Goal: Use online tool/utility: Utilize a website feature to perform a specific function

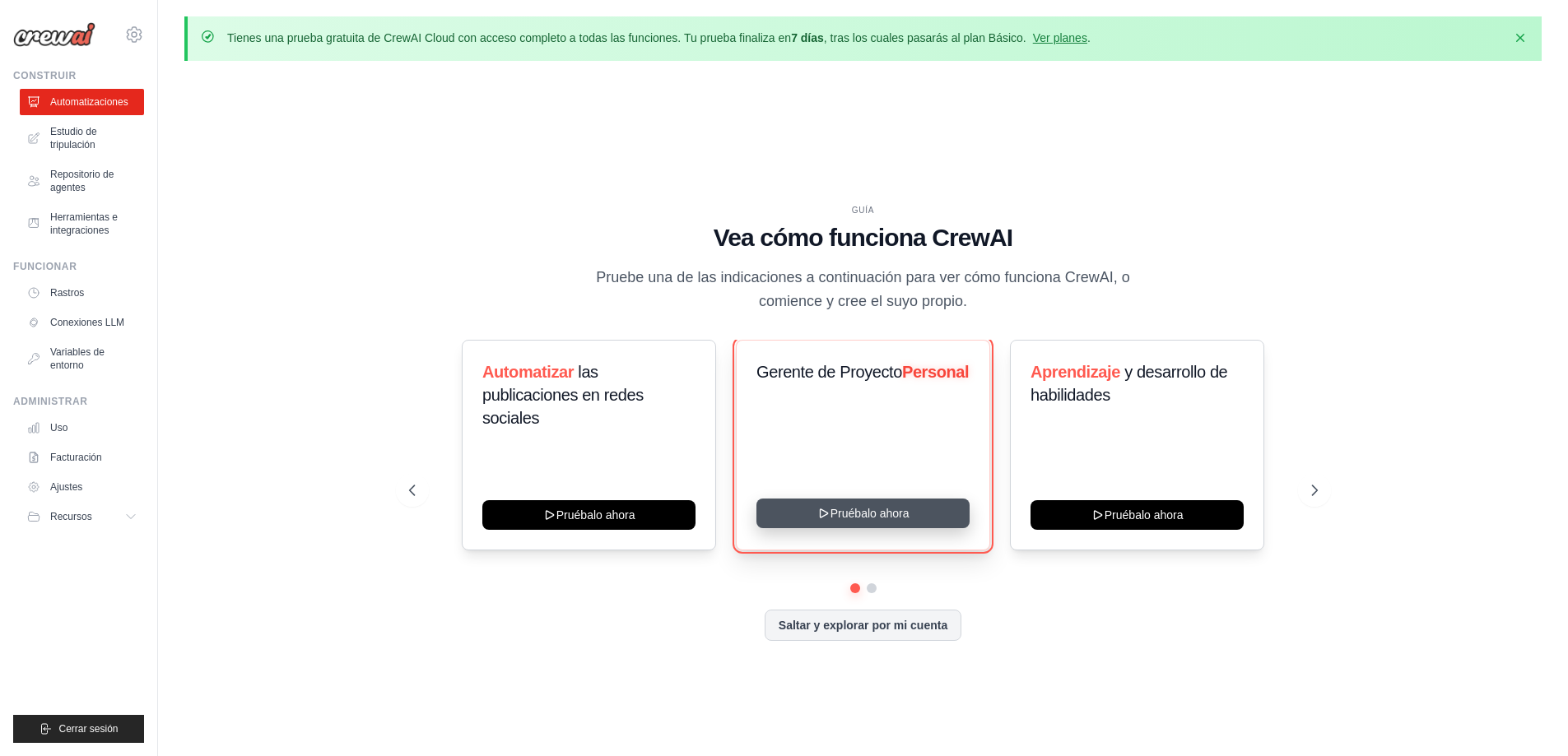
click at [849, 519] on button "Pruébalo ahora" at bounding box center [862, 513] width 213 height 29
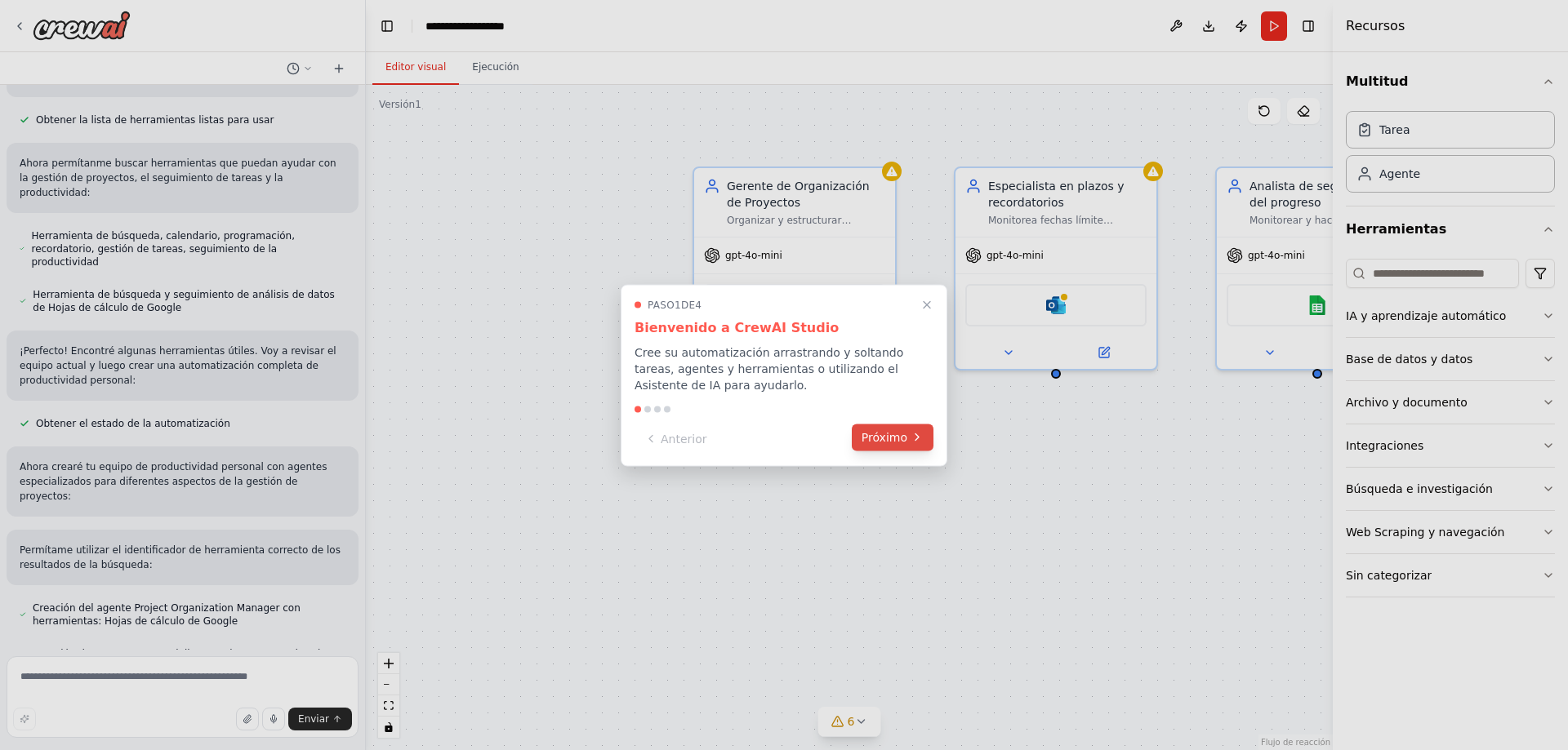
scroll to position [310, 0]
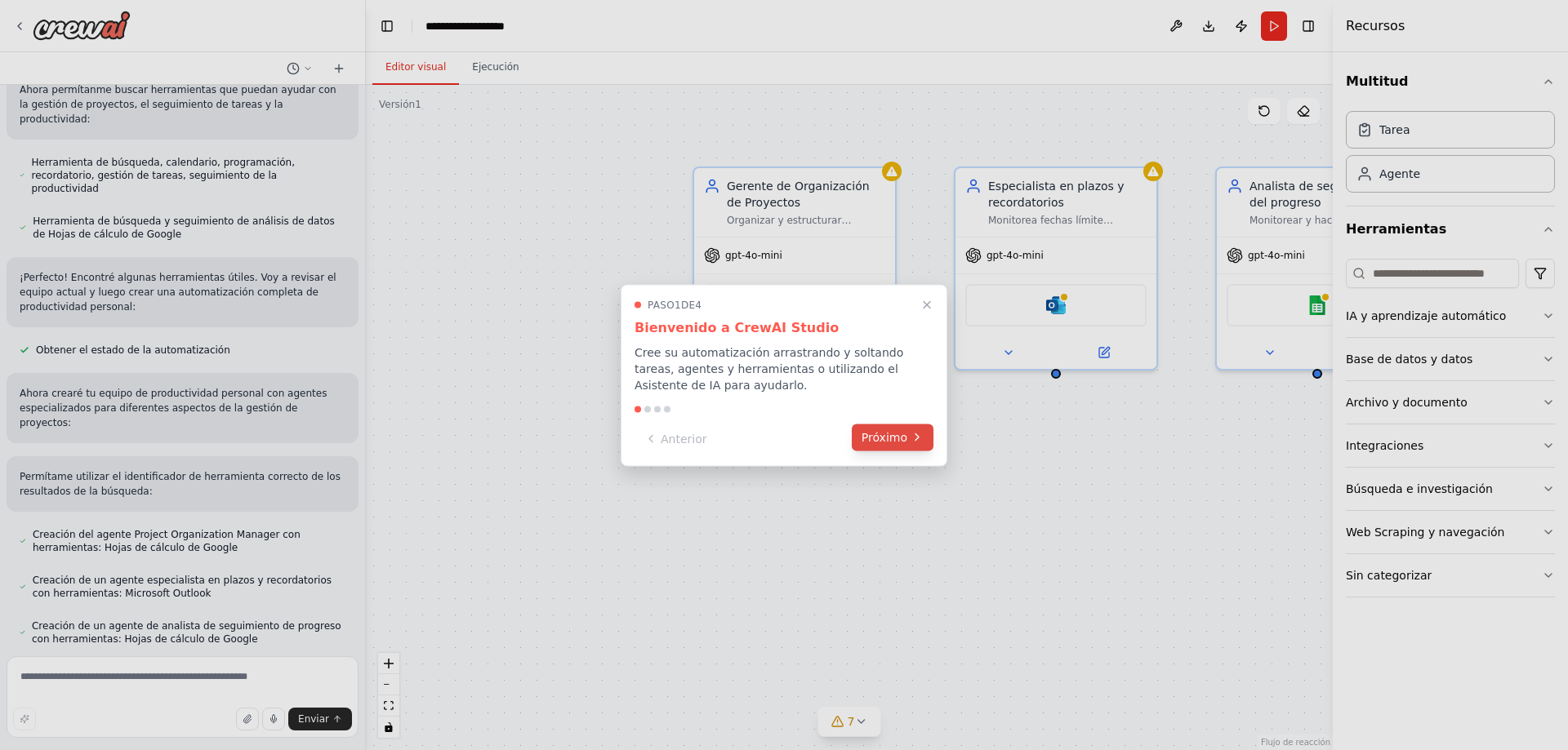
click at [887, 434] on font "Próximo" at bounding box center [884, 437] width 46 height 13
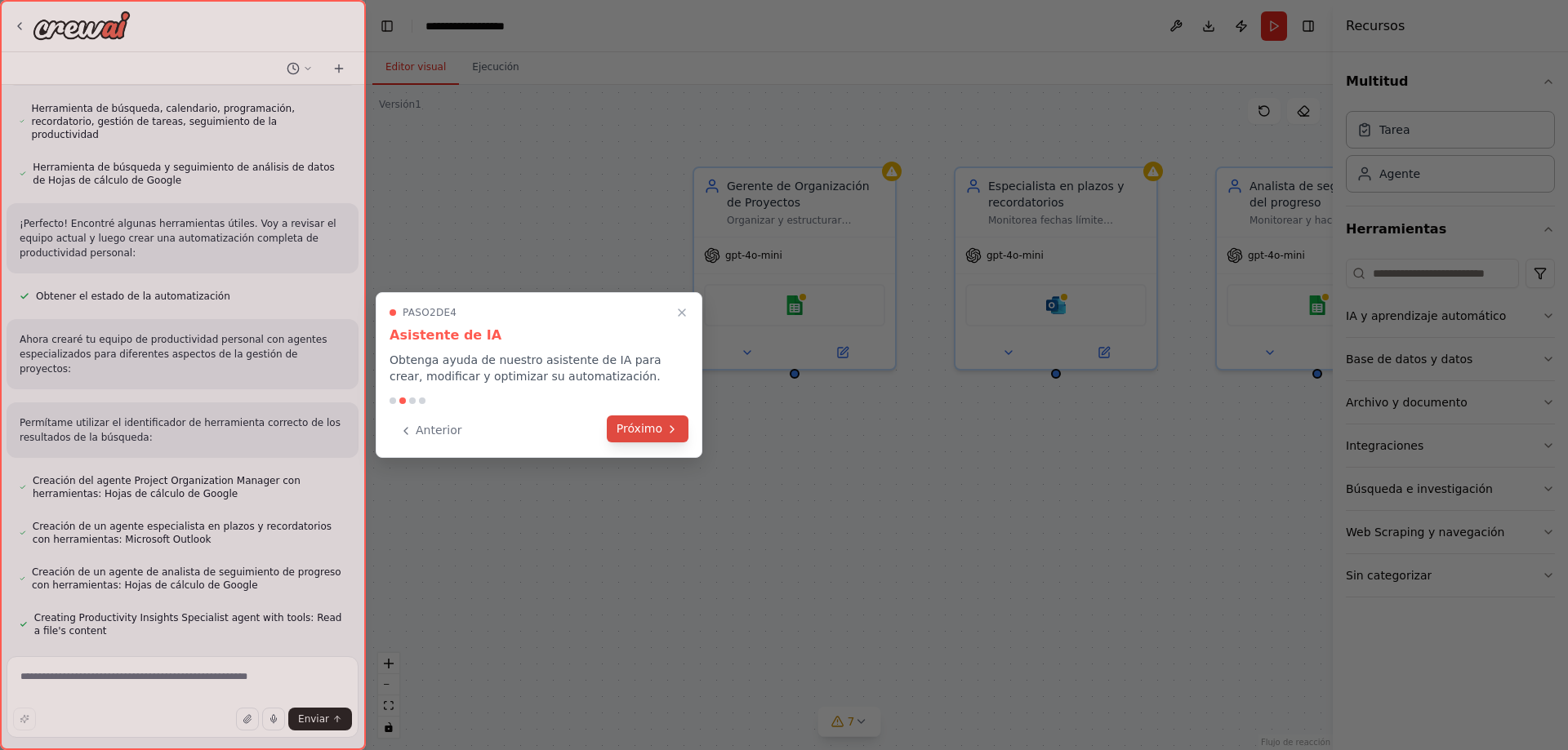
scroll to position [396, 0]
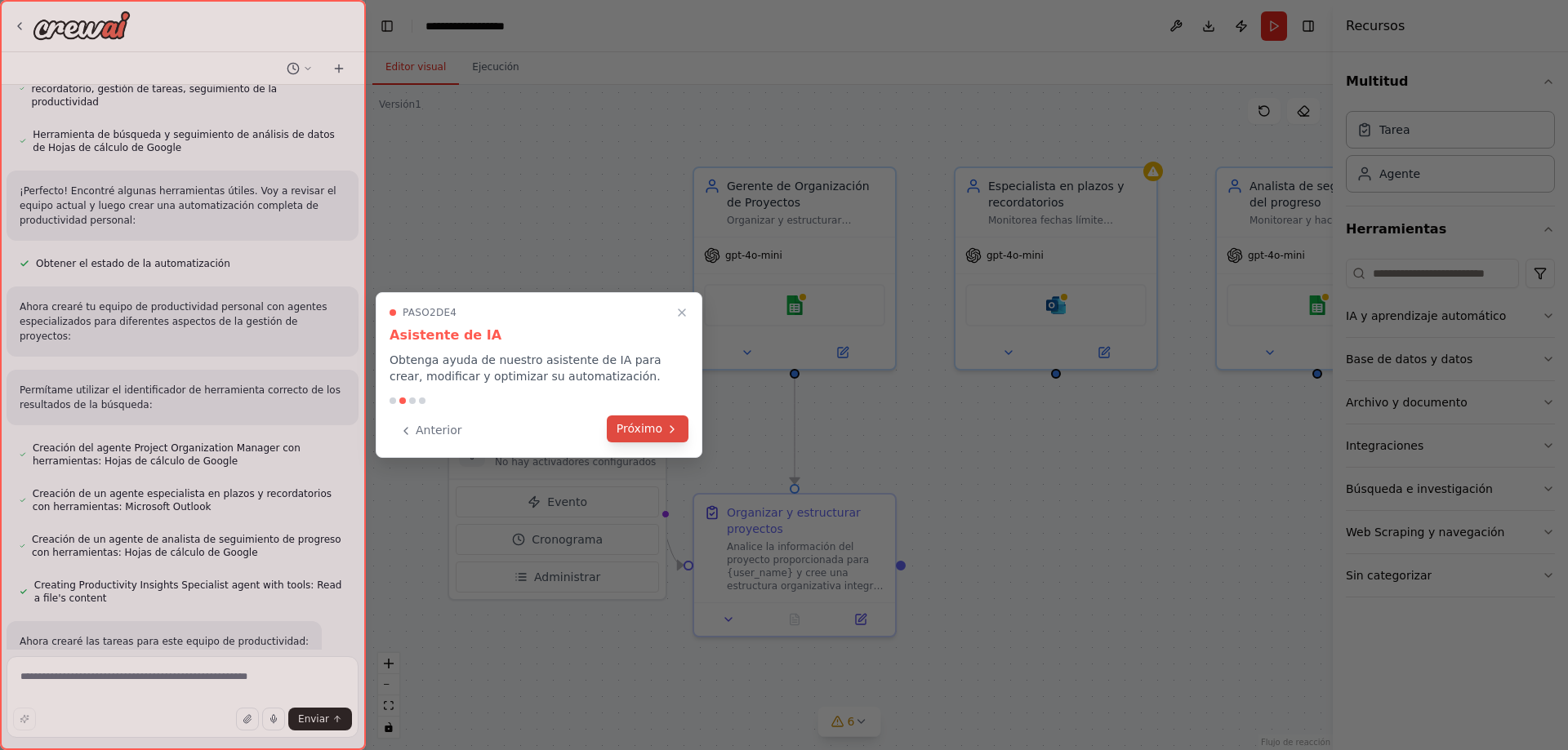
click at [651, 423] on font "Próximo" at bounding box center [639, 429] width 46 height 13
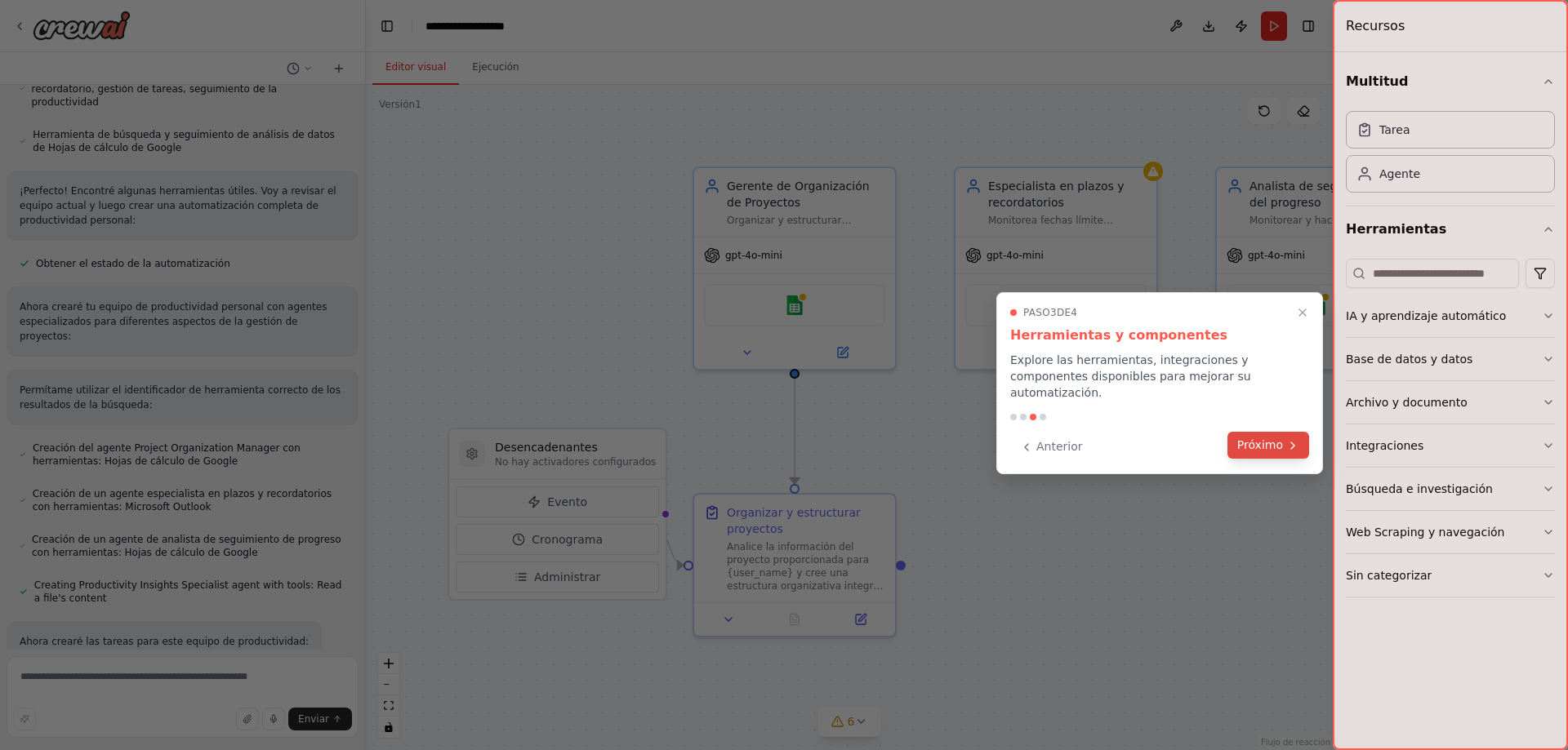
scroll to position [429, 0]
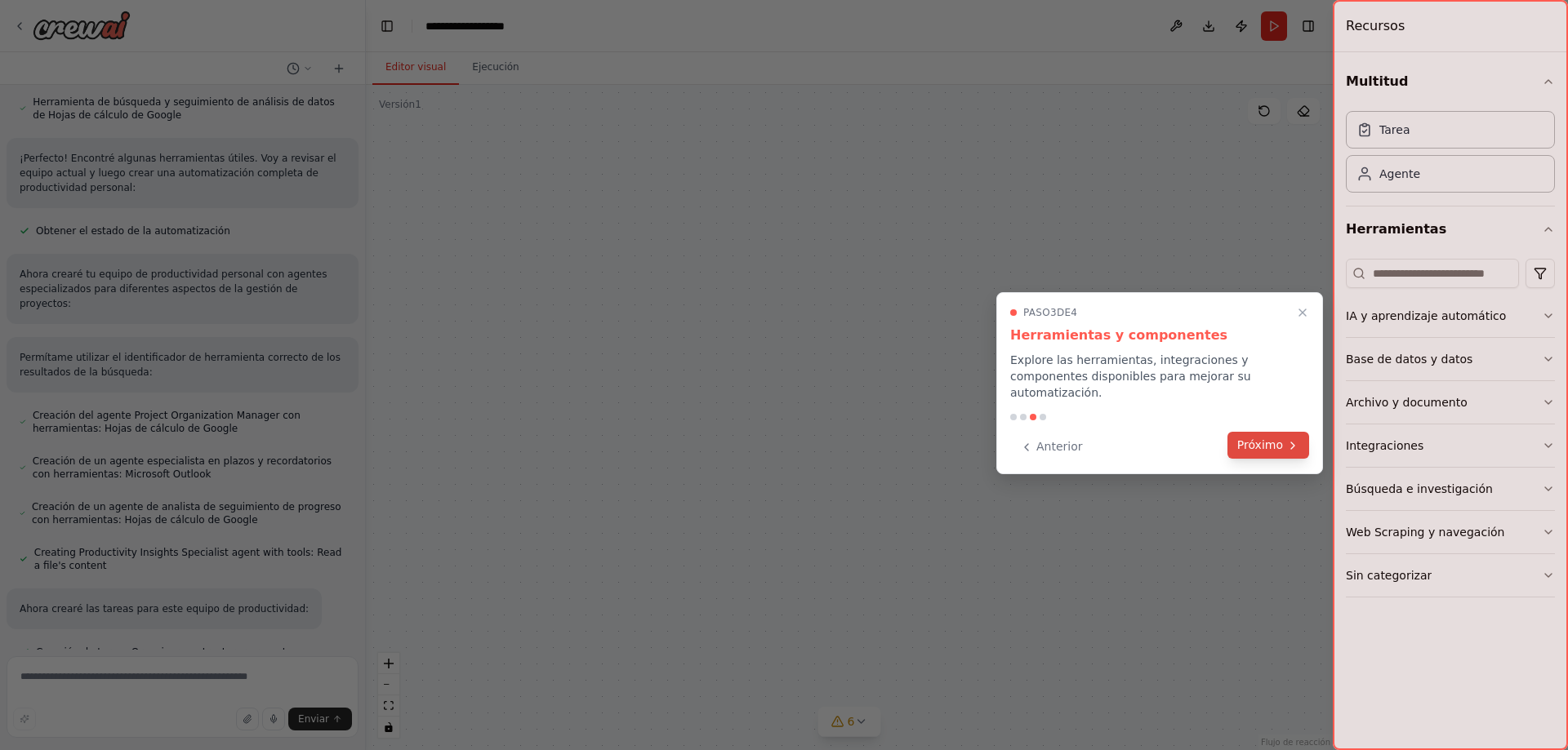
click at [1257, 439] on font "Próximo" at bounding box center [1260, 445] width 46 height 13
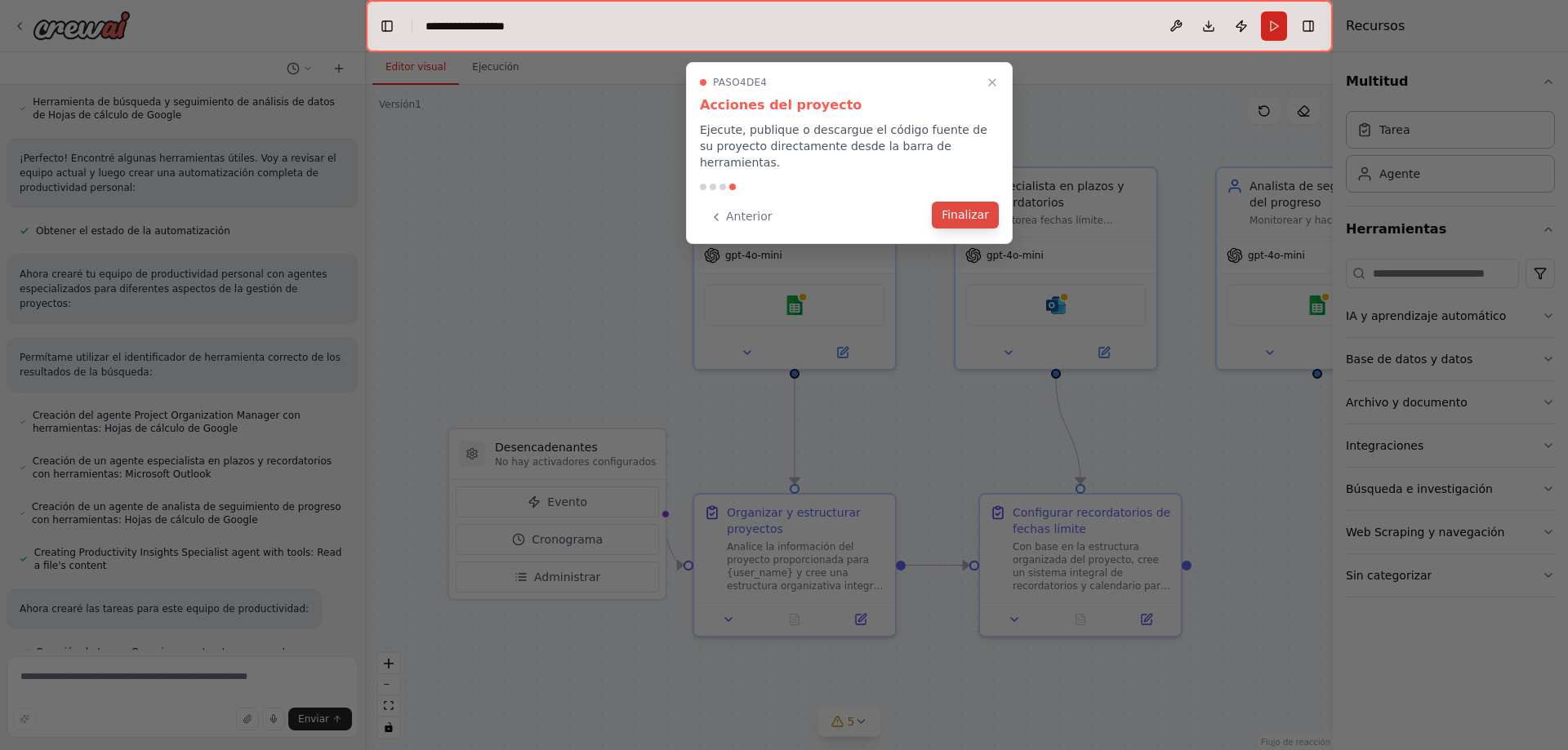
click at [962, 208] on font "Finalizar" at bounding box center [965, 215] width 47 height 13
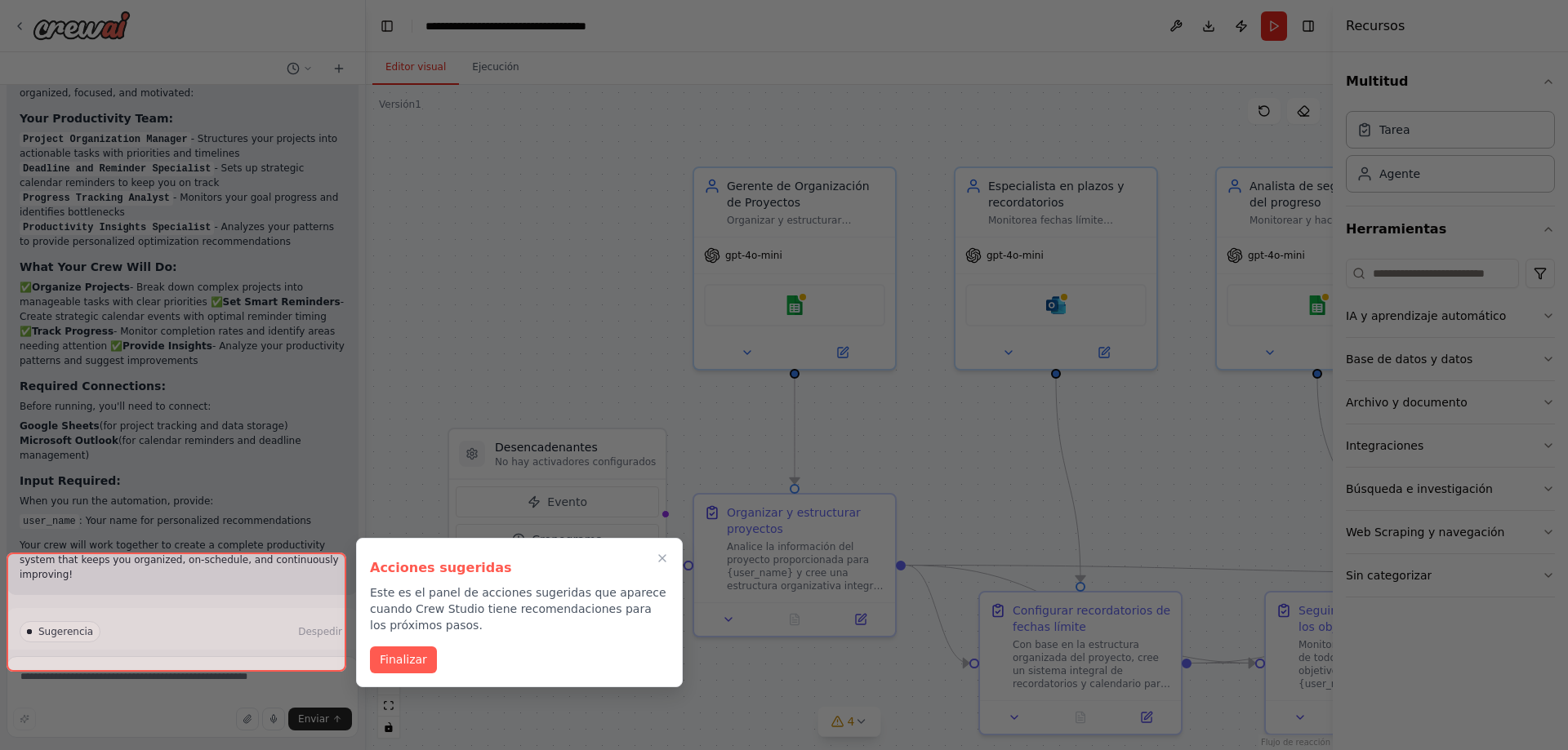
scroll to position [1347, 0]
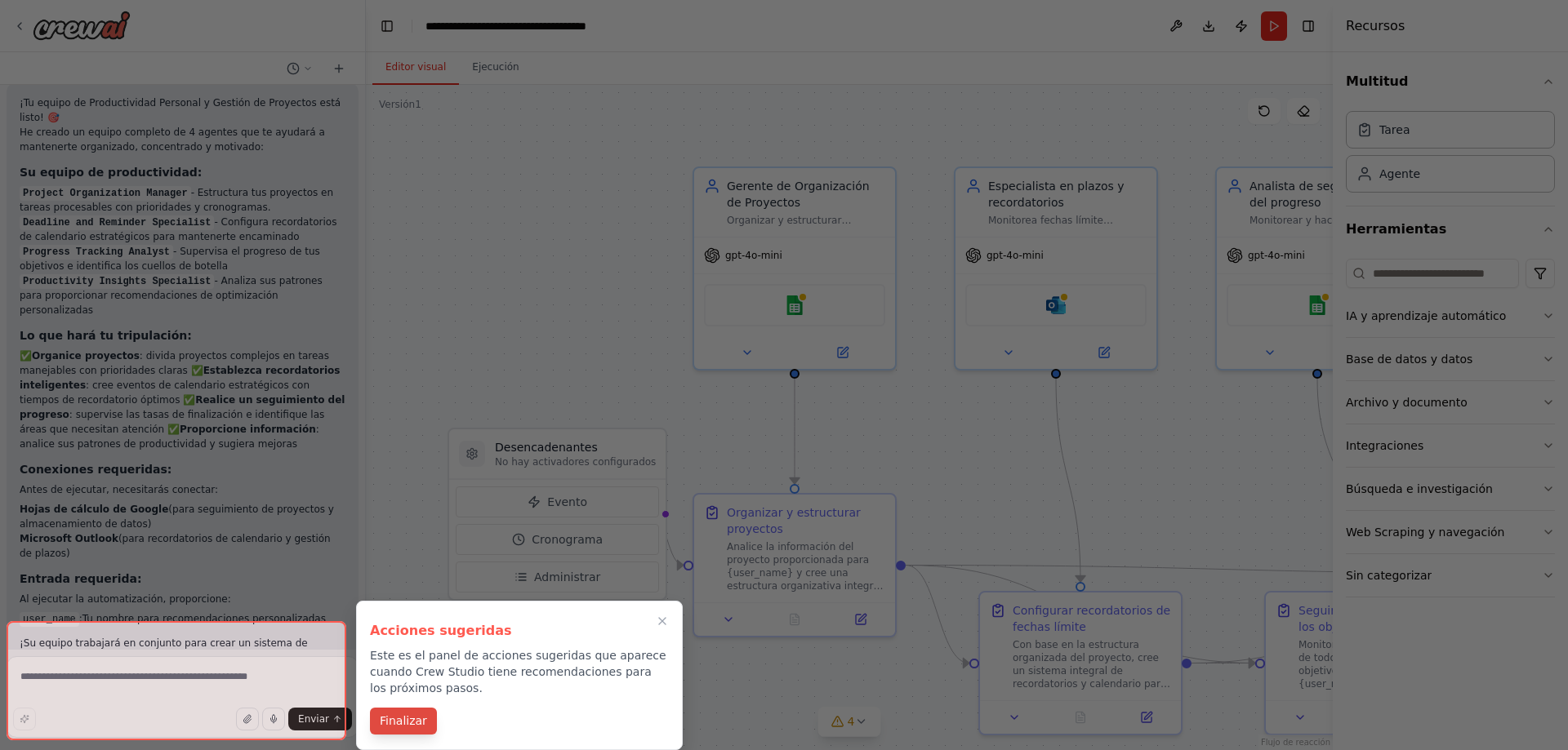
click at [418, 722] on font "Finalizar" at bounding box center [403, 721] width 47 height 13
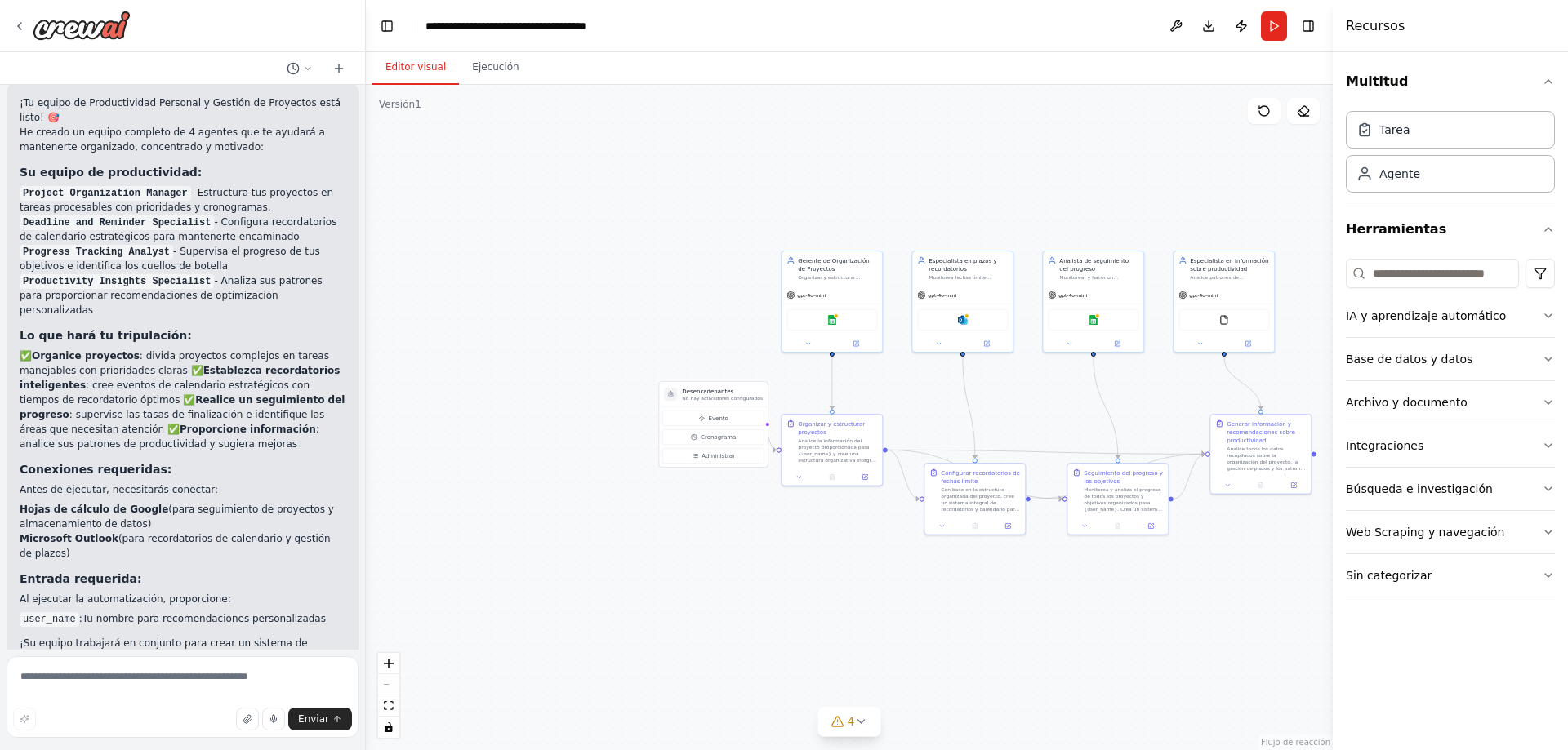
drag, startPoint x: 667, startPoint y: 465, endPoint x: 590, endPoint y: 343, distance: 144.3
click at [590, 343] on div ".deletable-edge-delete-btn { width: 20px; height: 20px; border: 0px solid #ffff…" at bounding box center [849, 417] width 967 height 665
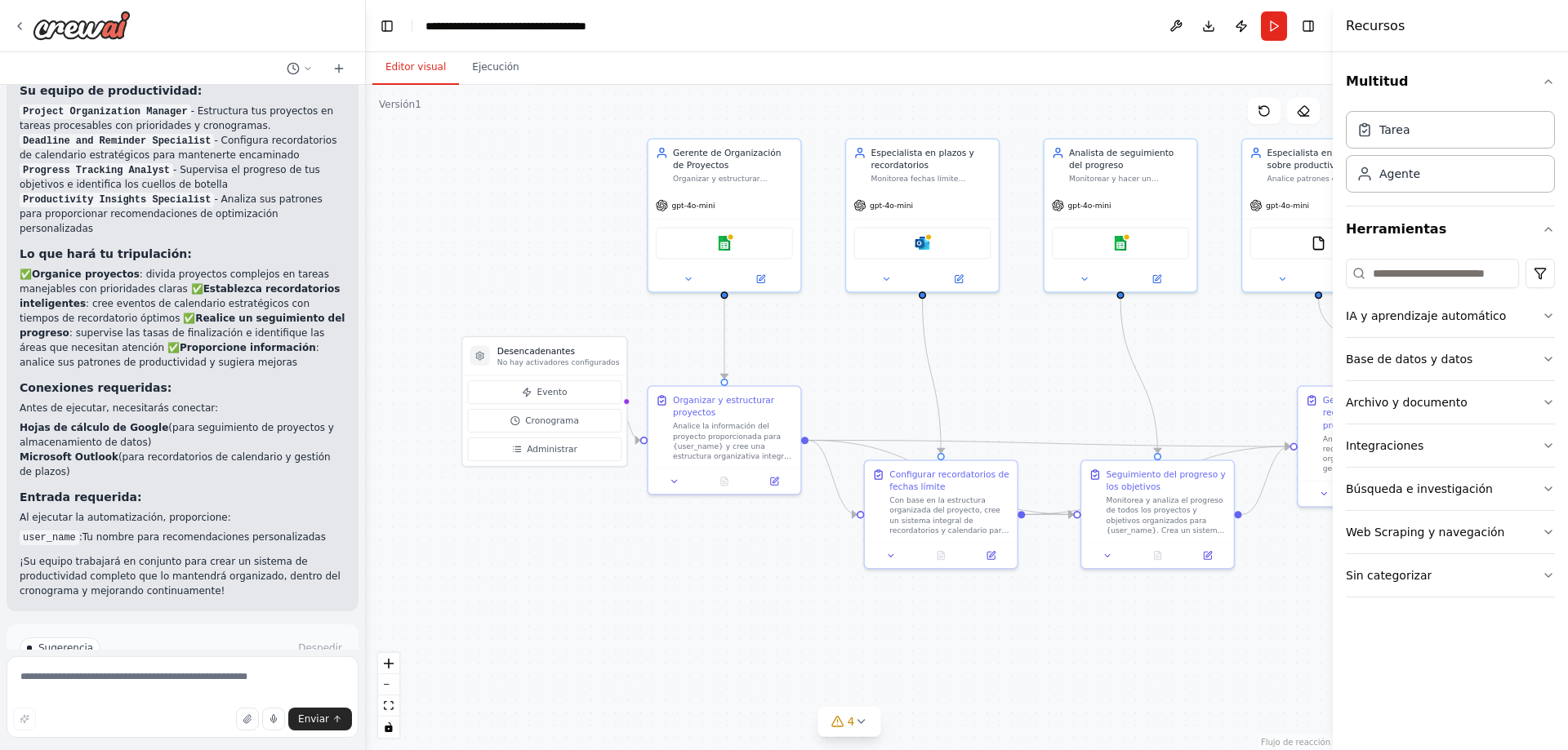
scroll to position [1449, 0]
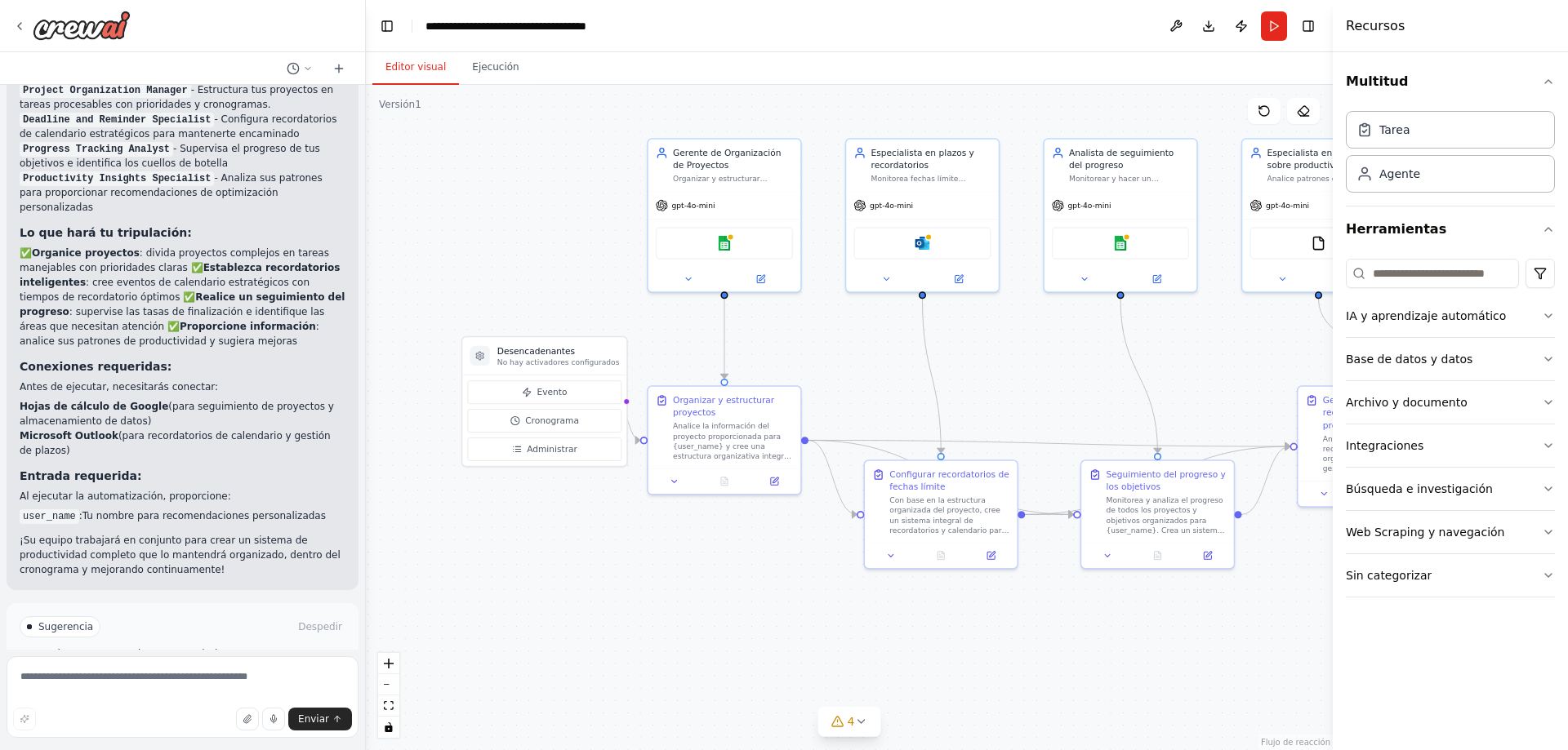
click at [243, 683] on button "Ejecutar automatización" at bounding box center [183, 696] width 326 height 26
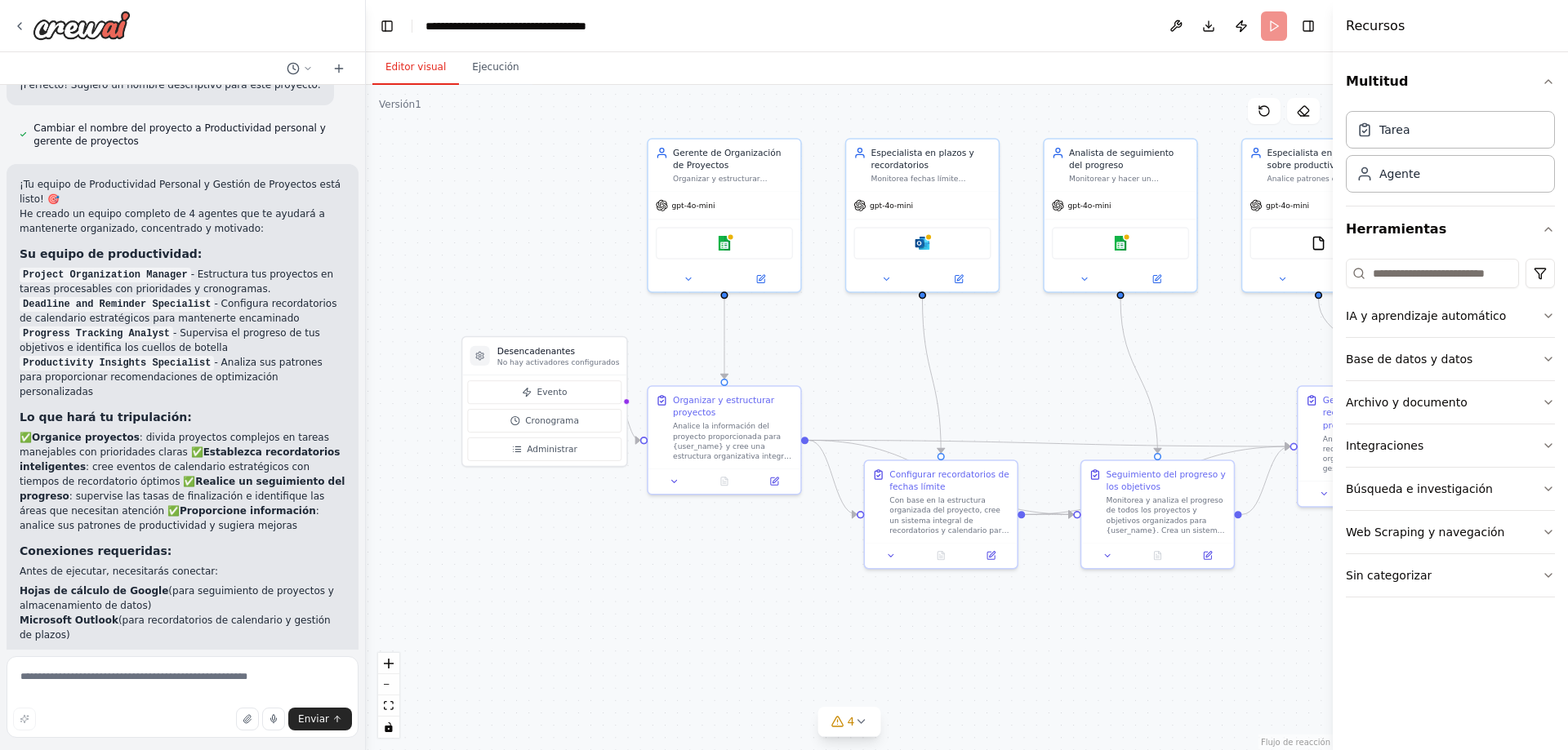
scroll to position [1317, 0]
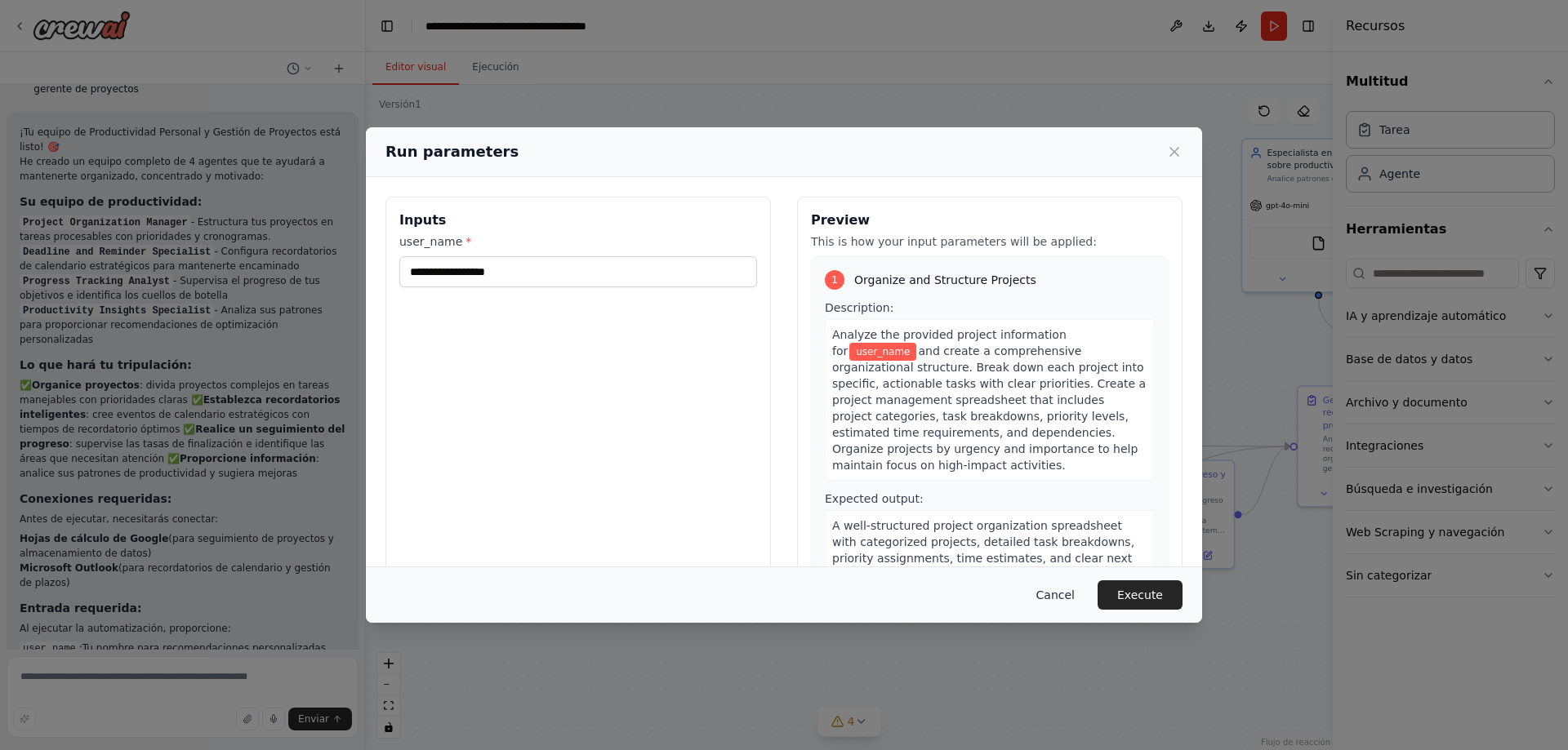
click at [1056, 598] on button "Cancel" at bounding box center [1055, 595] width 65 height 29
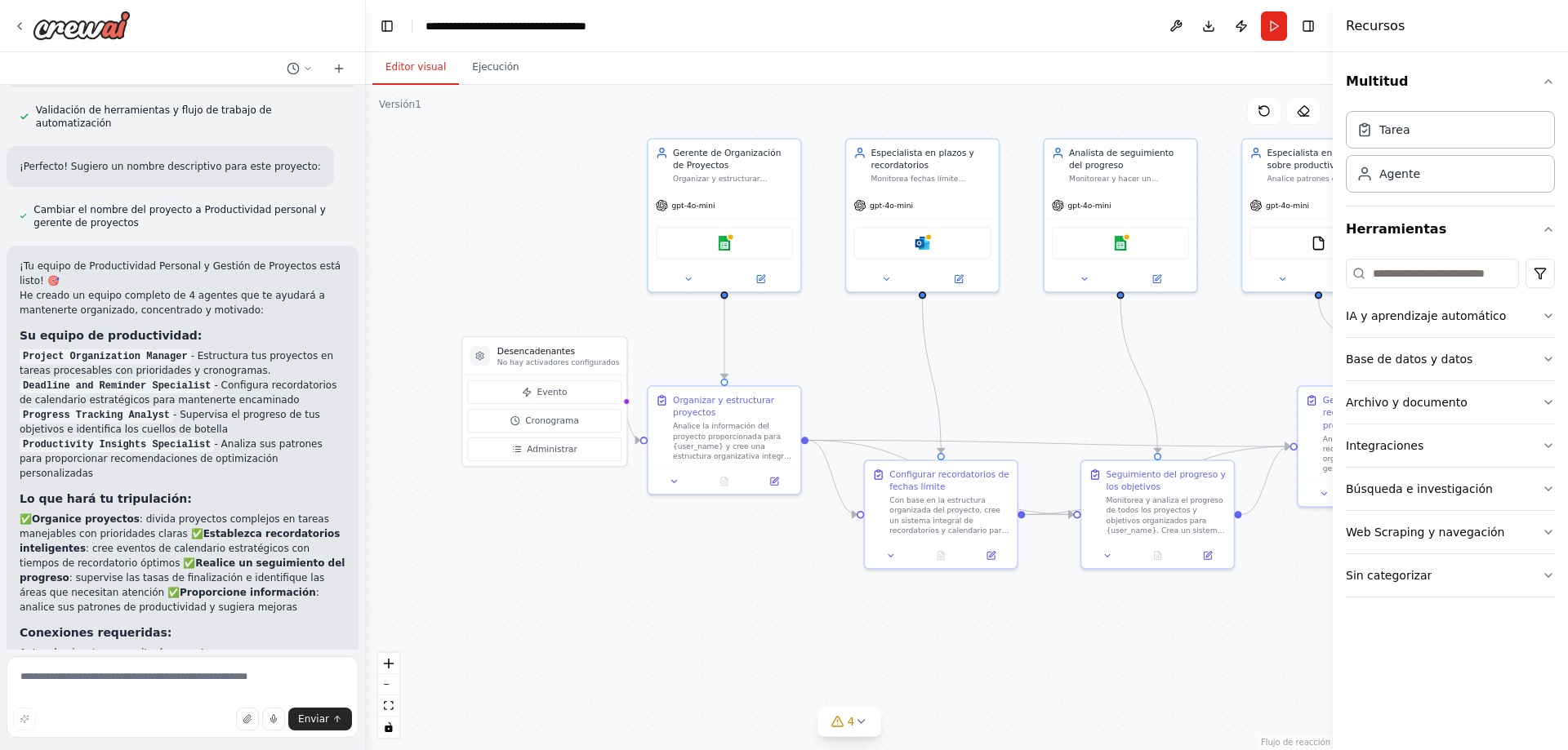
scroll to position [1154, 0]
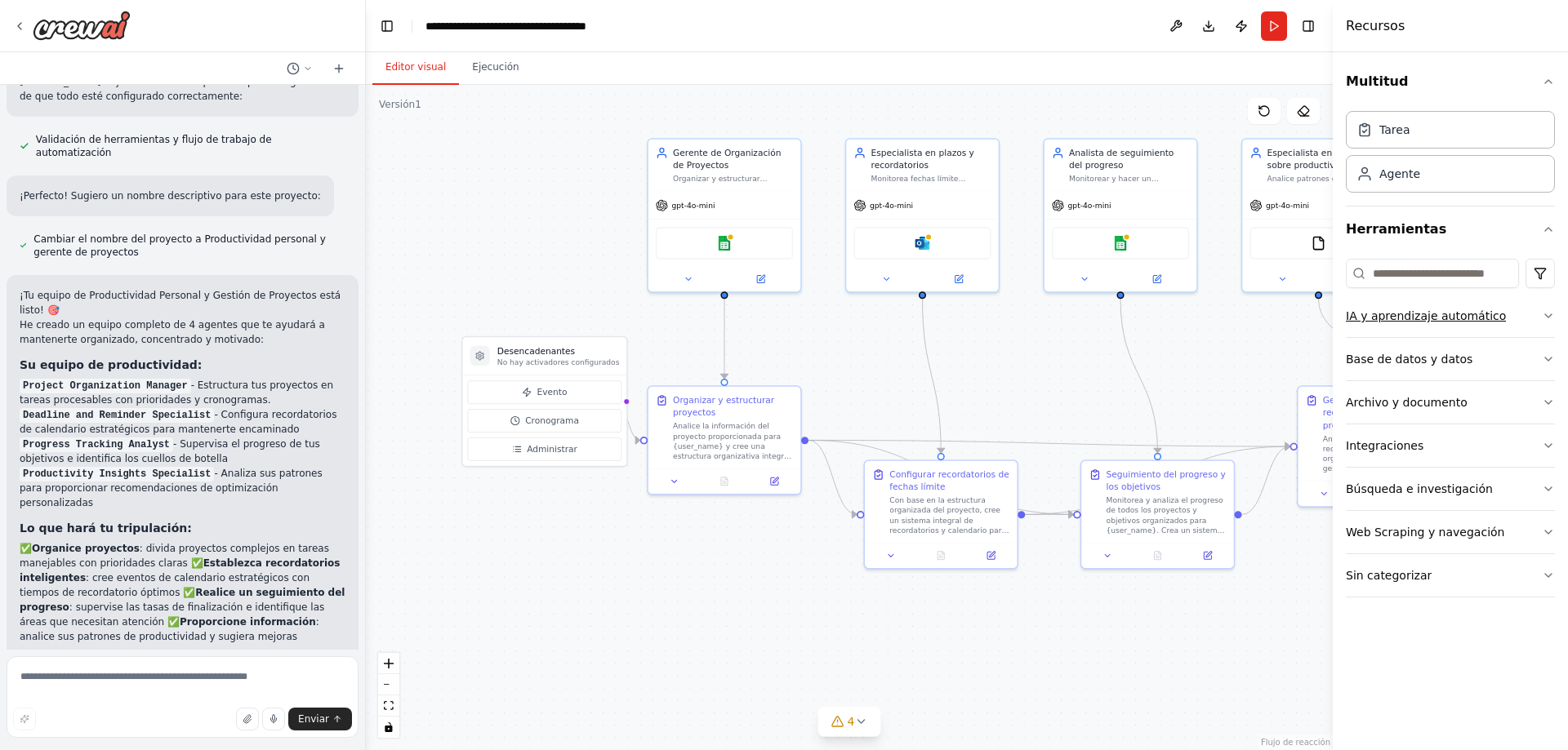
click at [1483, 320] on font "IA y aprendizaje automático" at bounding box center [1426, 316] width 160 height 13
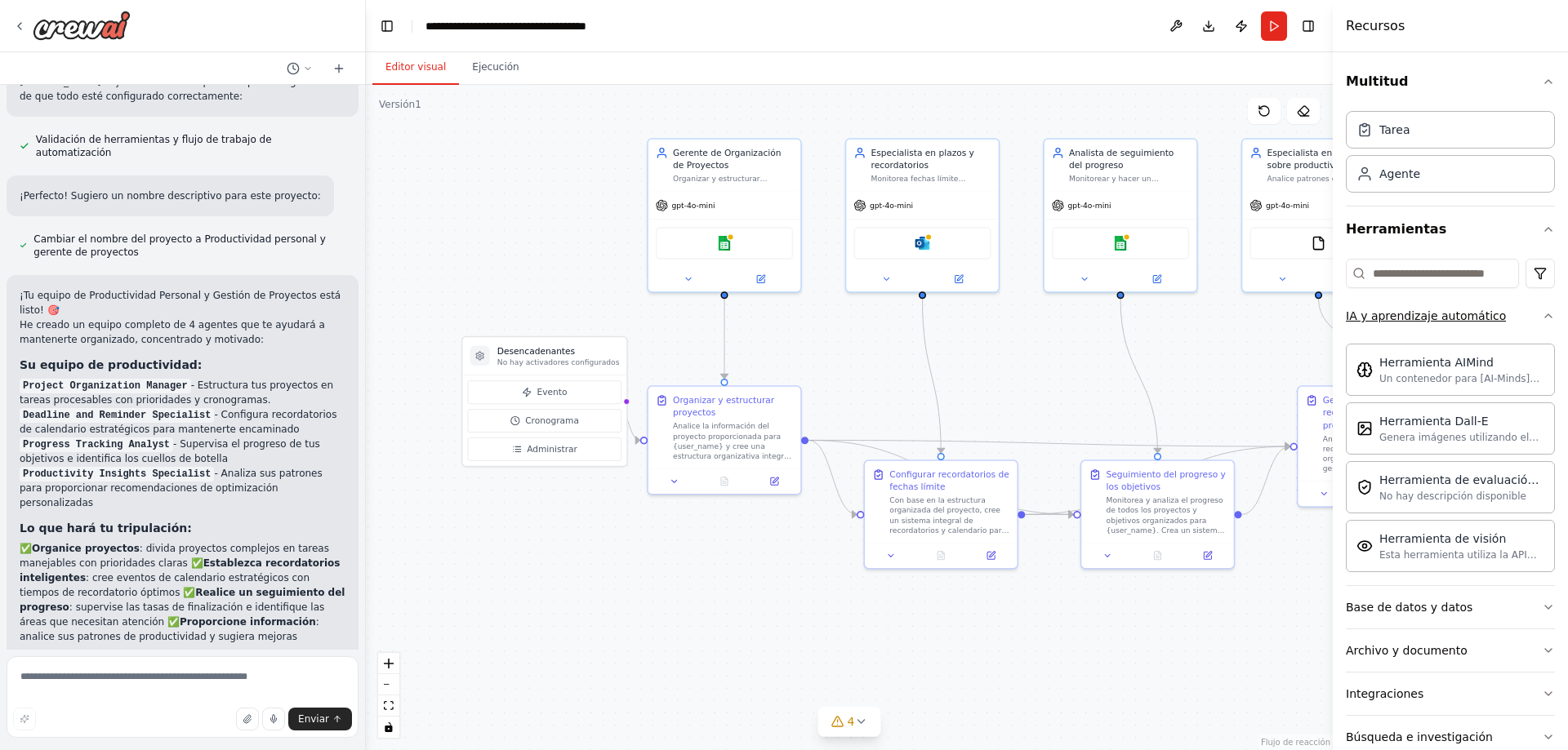
click at [1483, 320] on font "IA y aprendizaje automático" at bounding box center [1426, 316] width 160 height 13
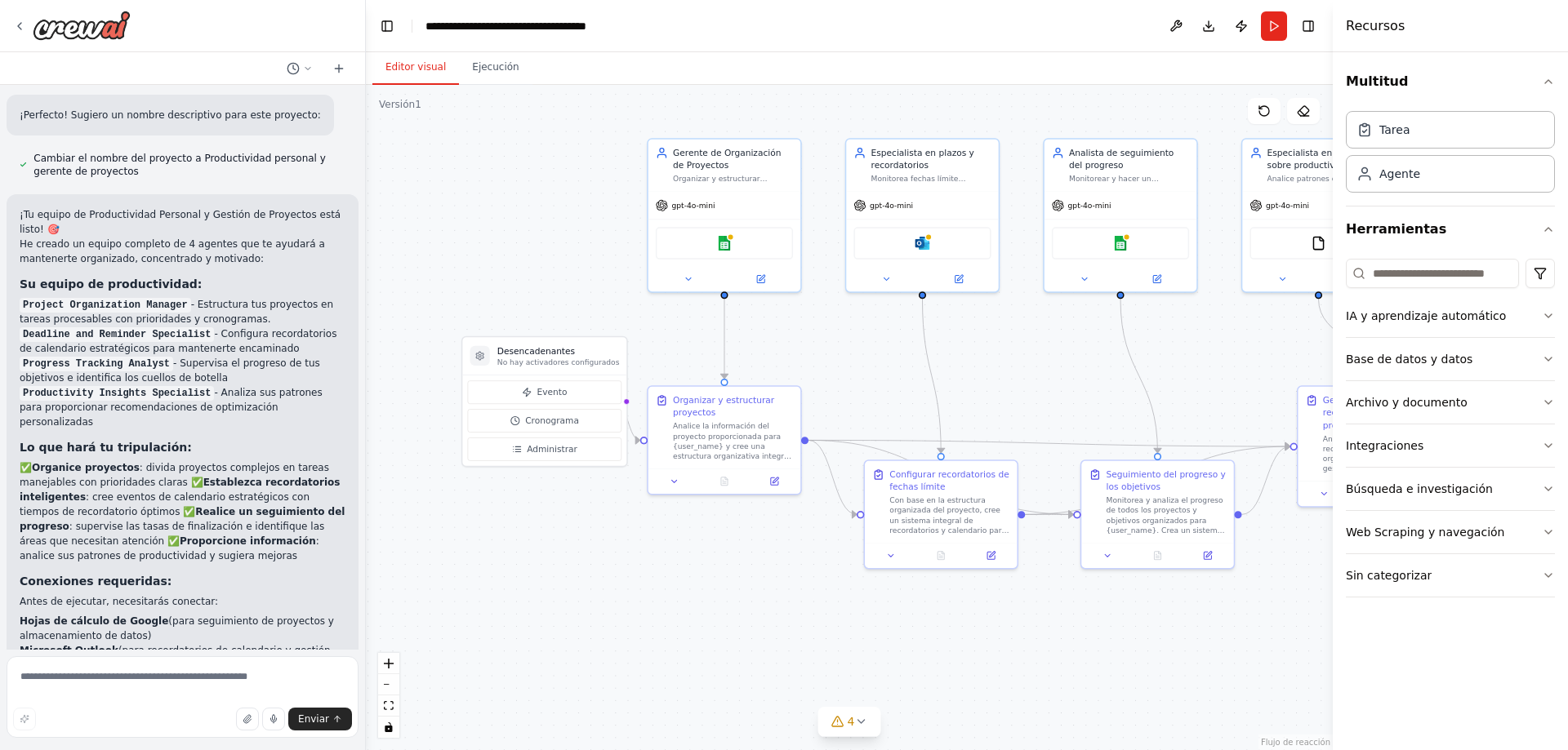
scroll to position [1236, 0]
